Goal: Find specific page/section: Find specific page/section

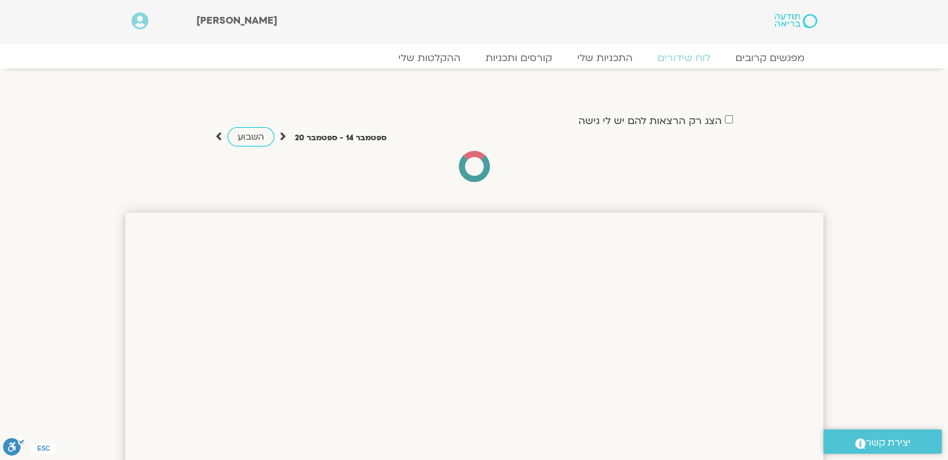
drag, startPoint x: 952, startPoint y: 322, endPoint x: 922, endPoint y: -54, distance: 377.6
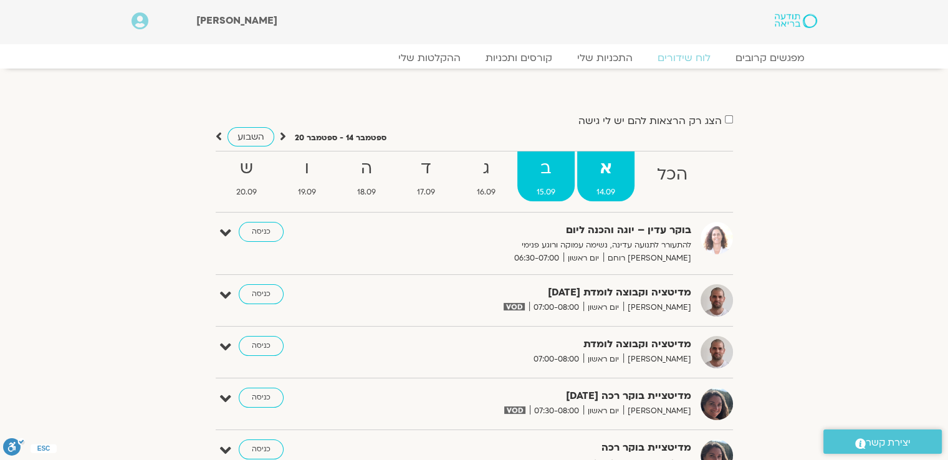
click at [544, 181] on strong "ב" at bounding box center [545, 169] width 57 height 28
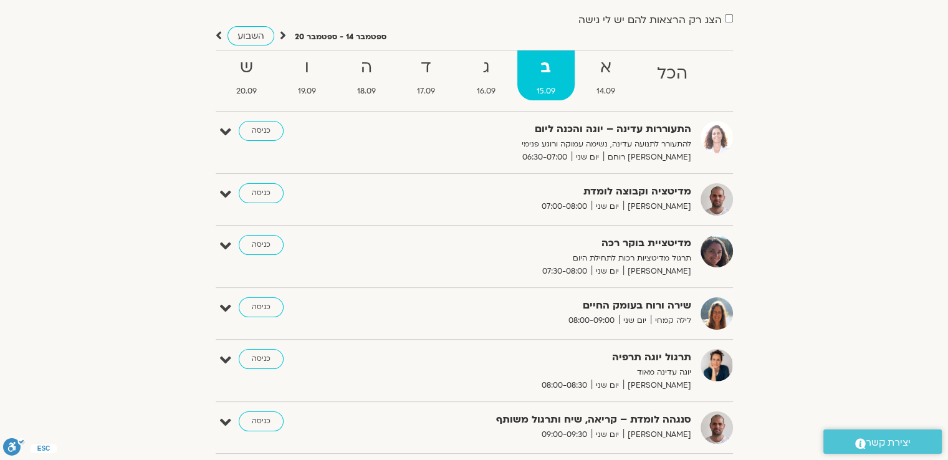
scroll to position [75, 0]
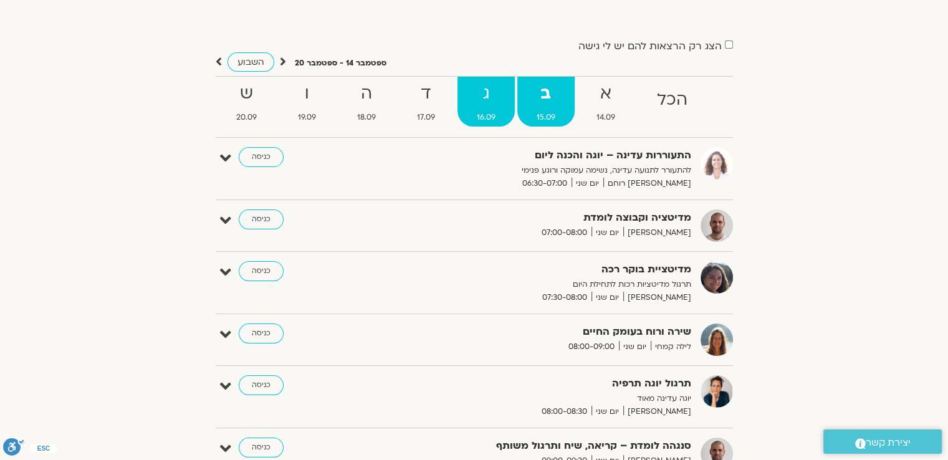
click at [494, 107] on strong "ג" at bounding box center [485, 94] width 57 height 28
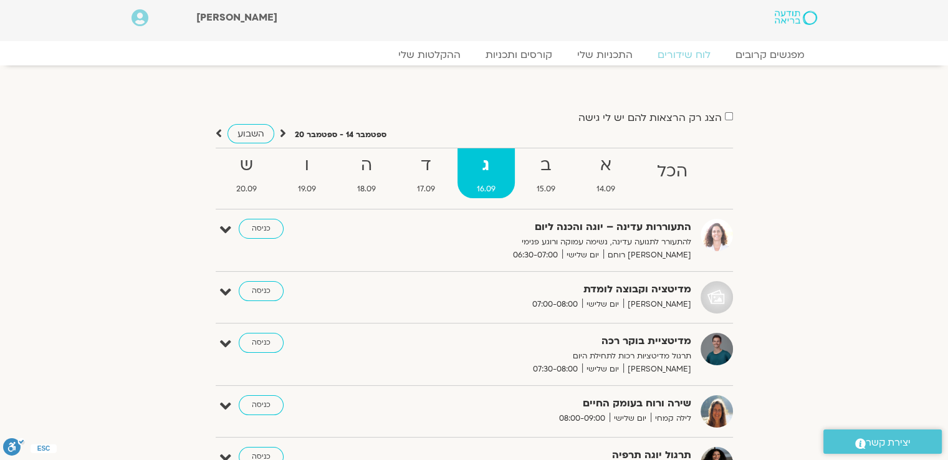
scroll to position [0, 0]
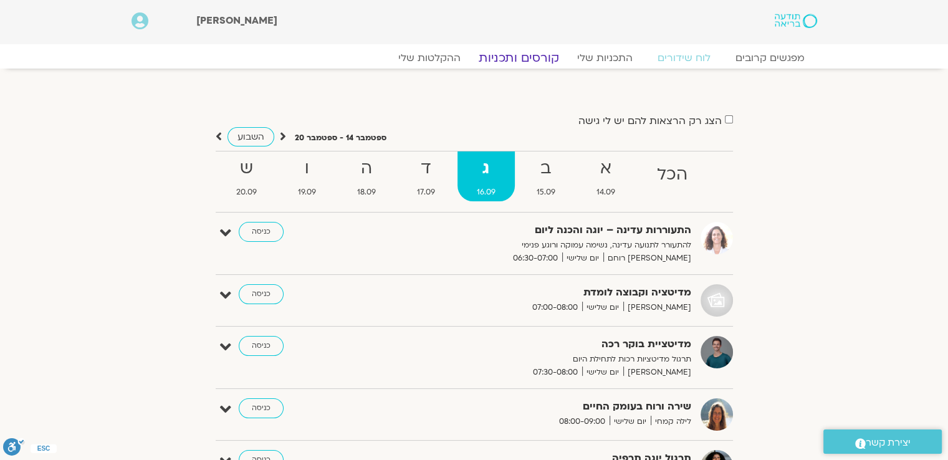
click at [538, 56] on link "קורסים ותכניות" at bounding box center [519, 57] width 110 height 15
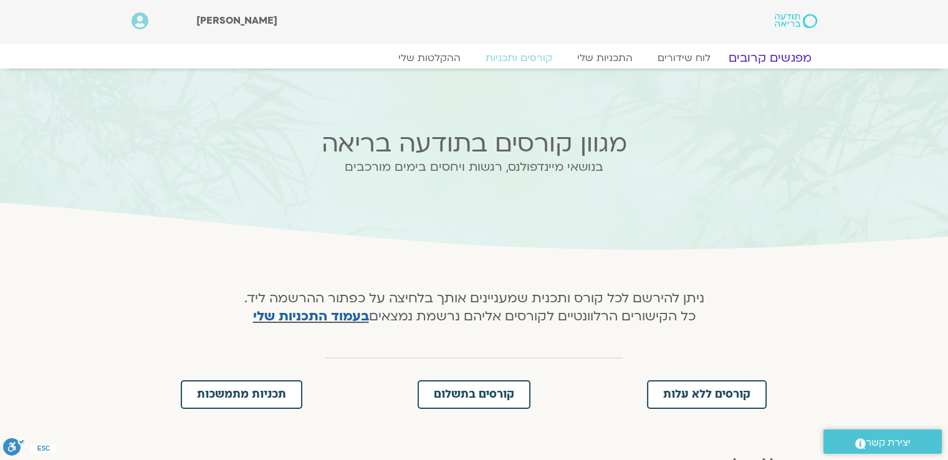
click at [753, 55] on link "מפגשים קרובים" at bounding box center [769, 57] width 113 height 15
